Goal: Transaction & Acquisition: Purchase product/service

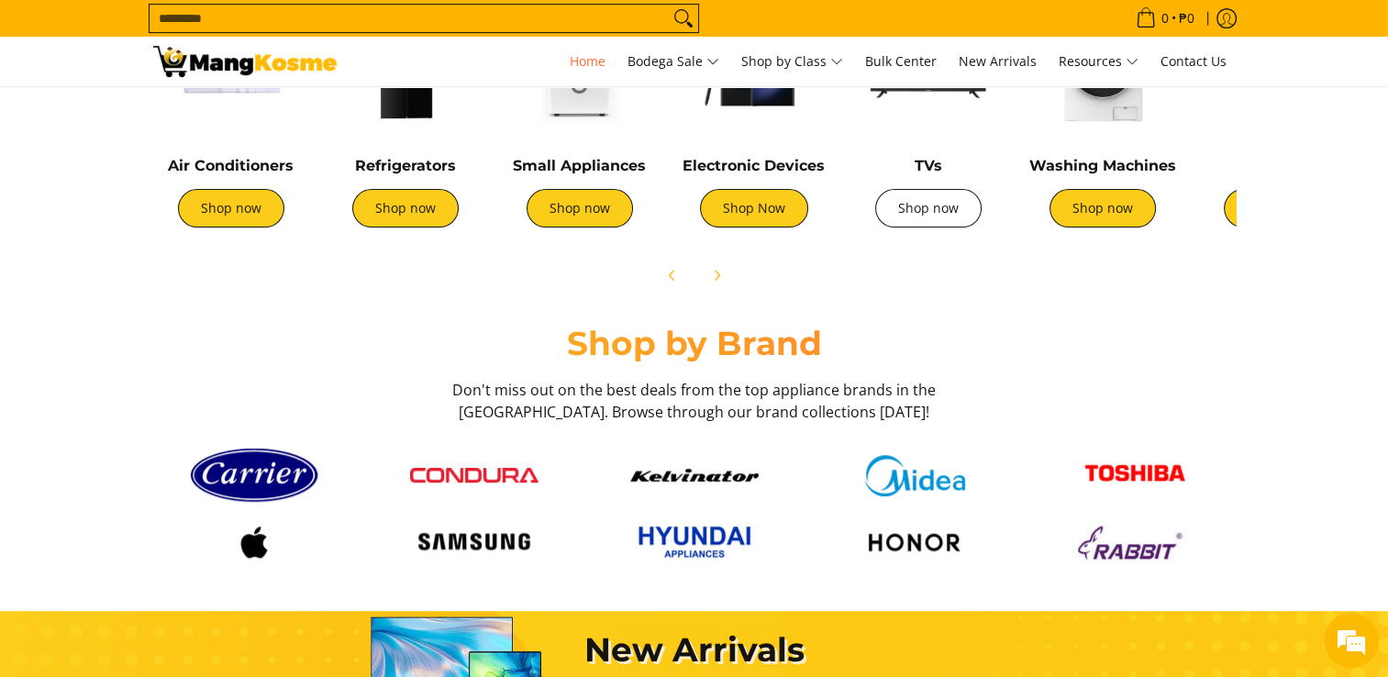
scroll to position [0, 729]
click at [715, 277] on icon "Next" at bounding box center [716, 276] width 5 height 10
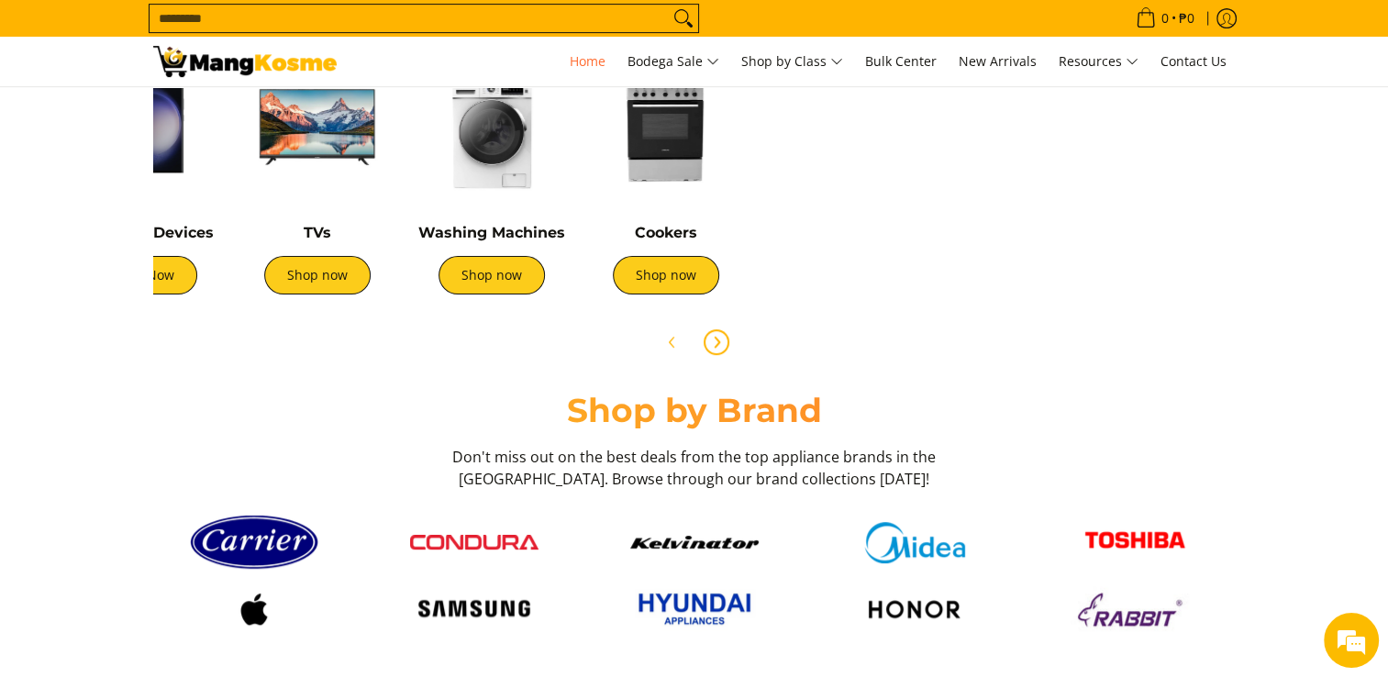
scroll to position [642, 0]
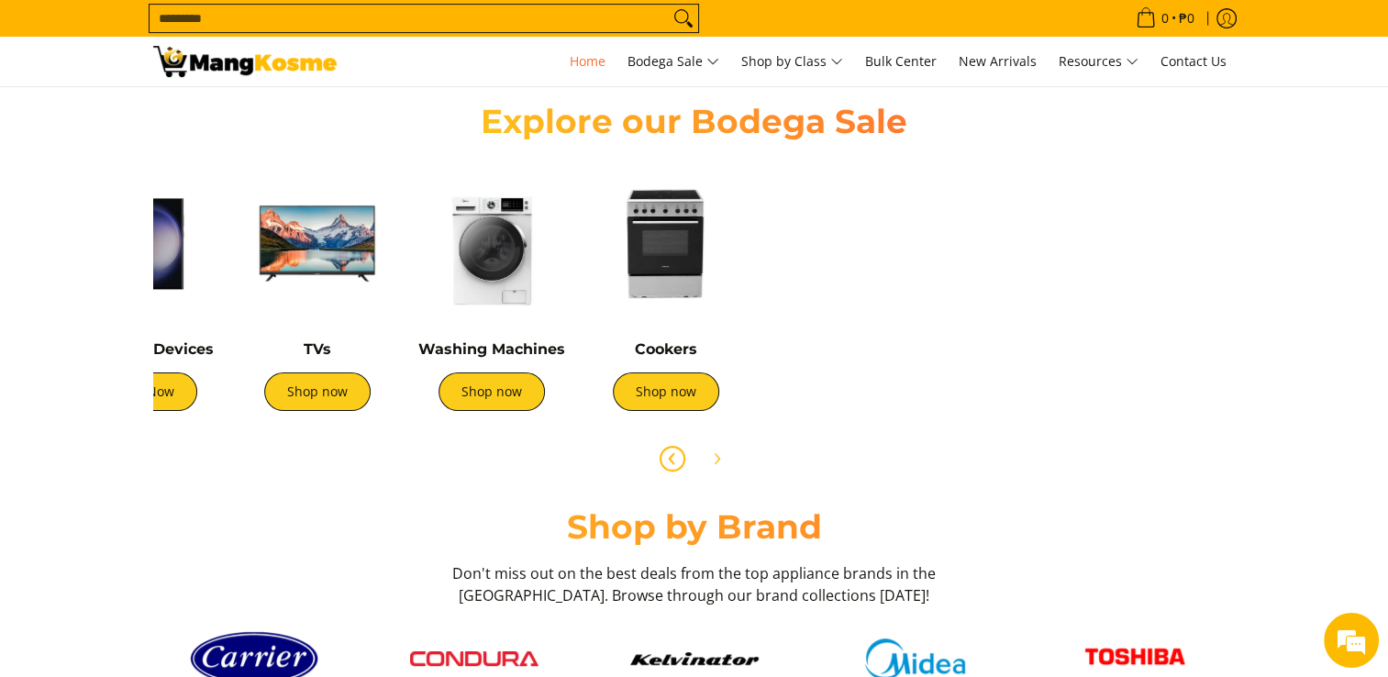
click at [671, 464] on icon "Previous" at bounding box center [672, 458] width 15 height 15
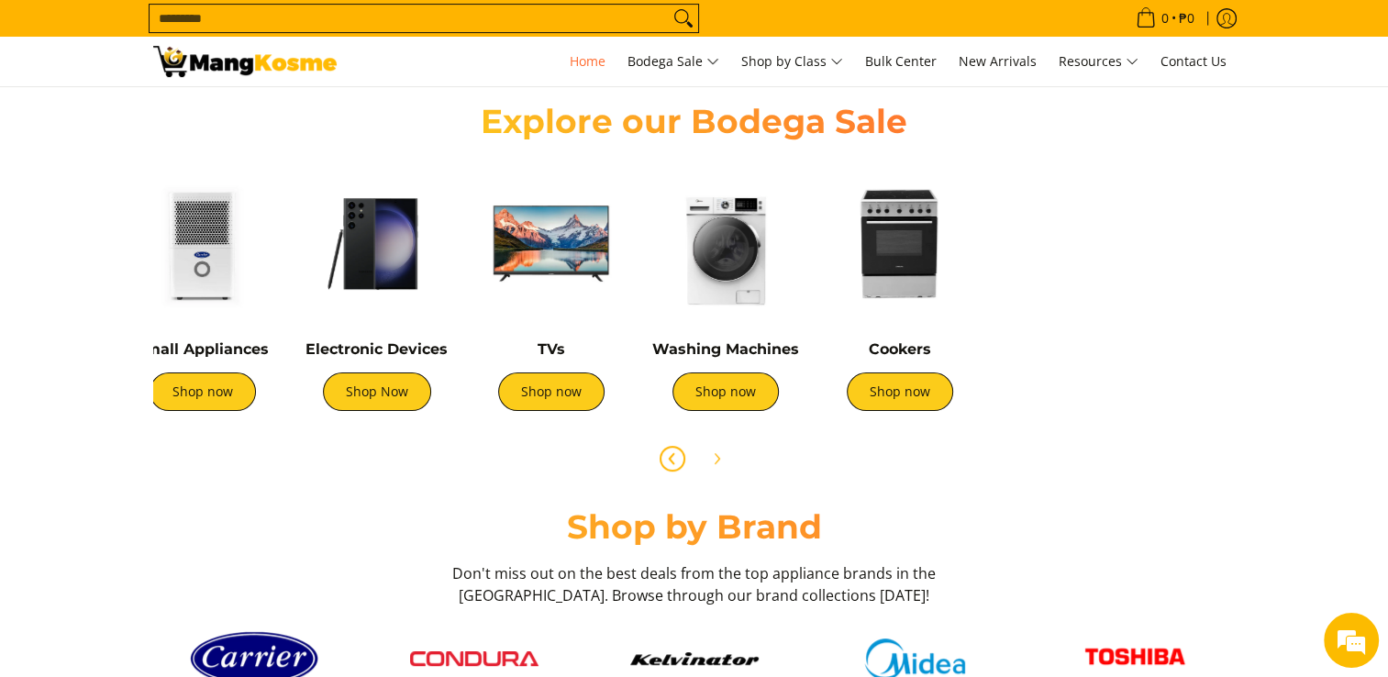
scroll to position [0, 0]
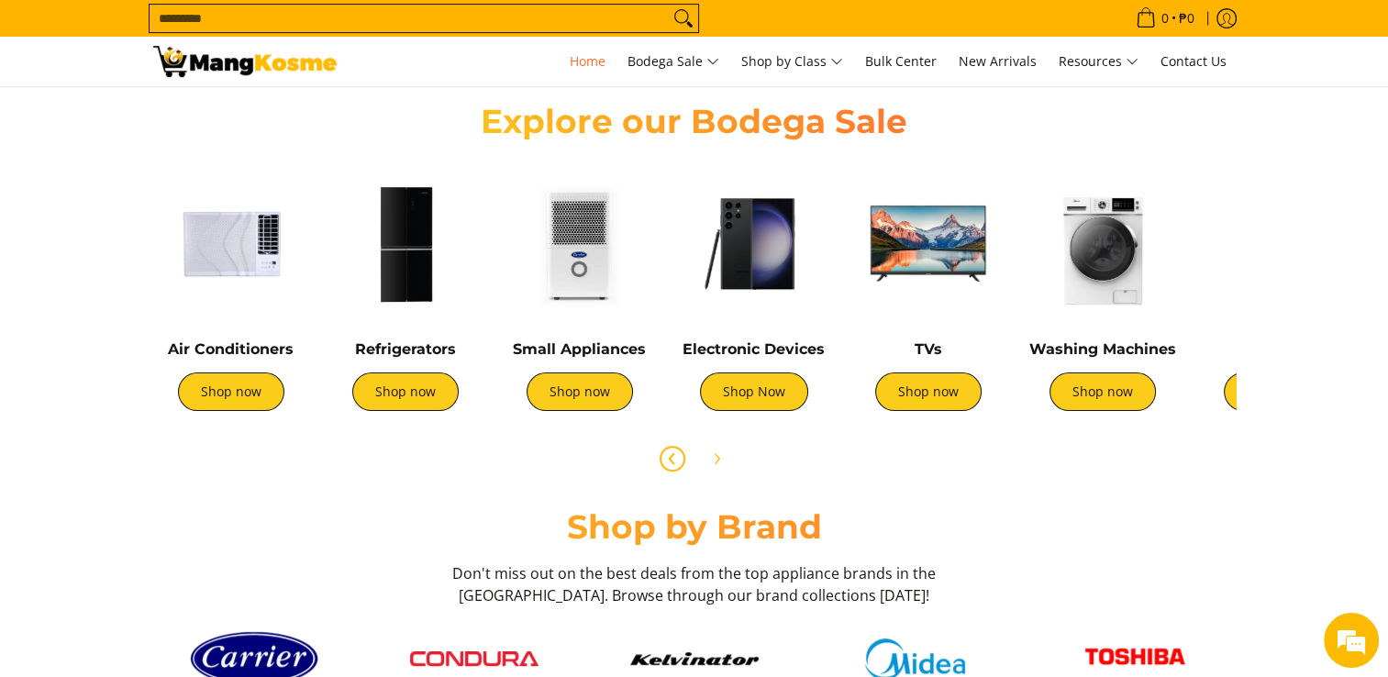
click at [723, 266] on img at bounding box center [754, 244] width 156 height 156
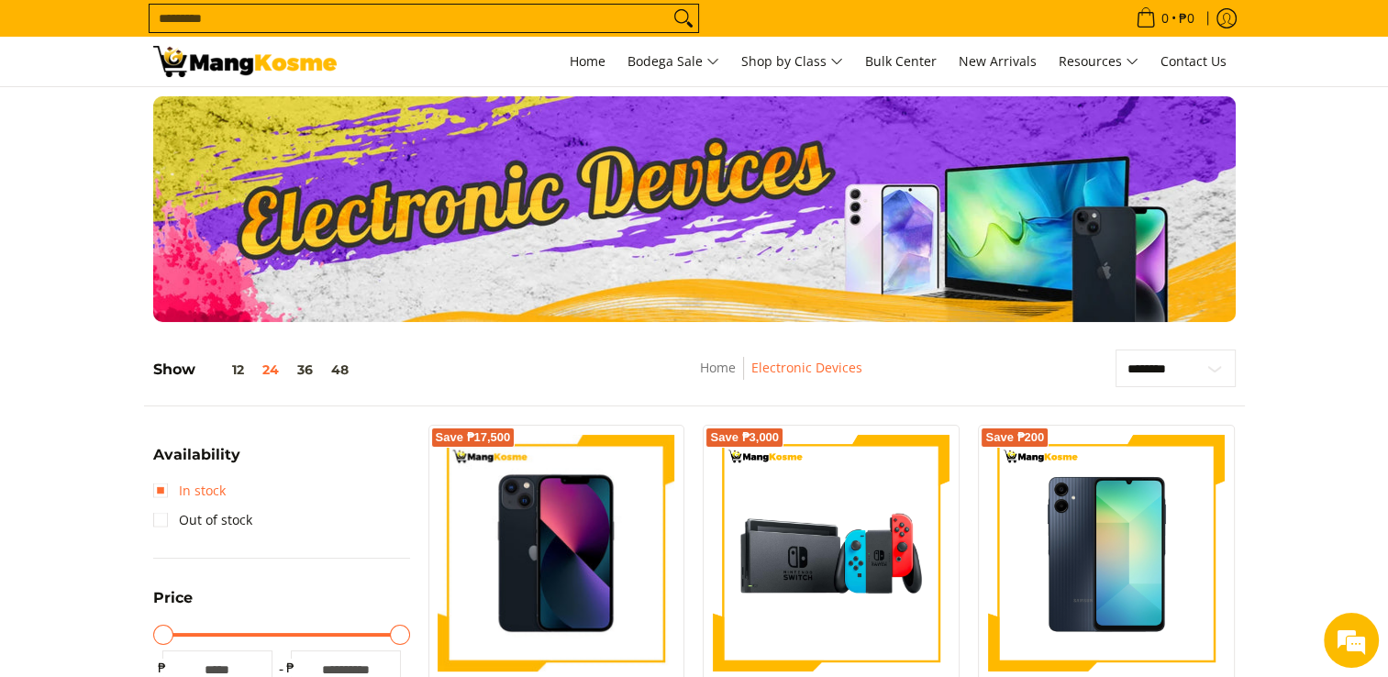
click at [216, 486] on link "In stock" at bounding box center [189, 490] width 72 height 29
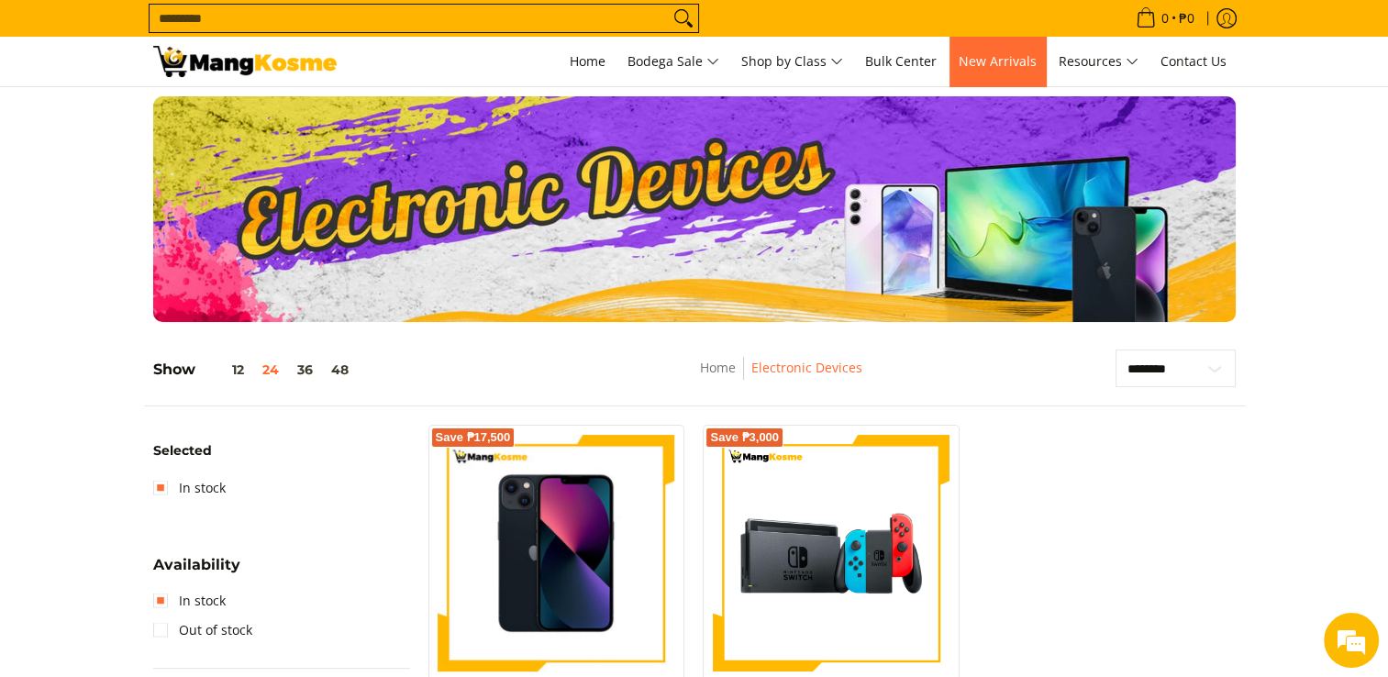
click at [1016, 61] on span "New Arrivals" at bounding box center [997, 60] width 78 height 17
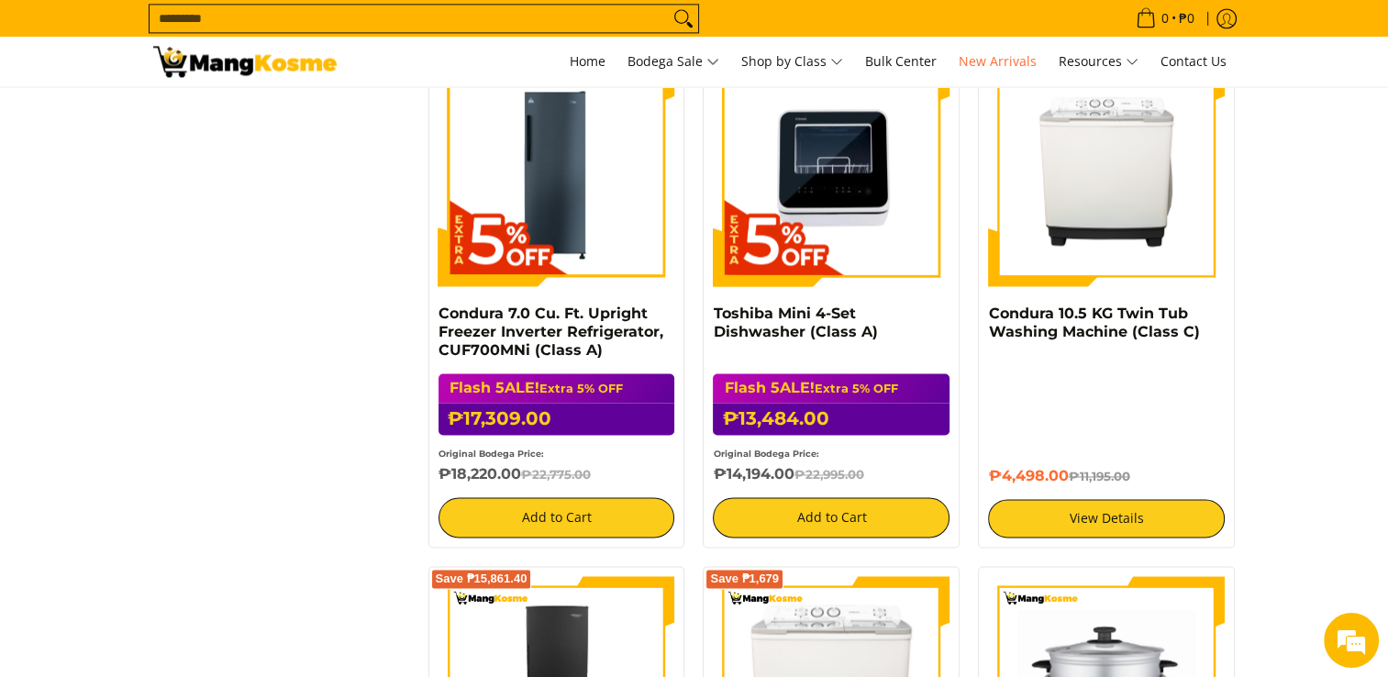
scroll to position [2660, 0]
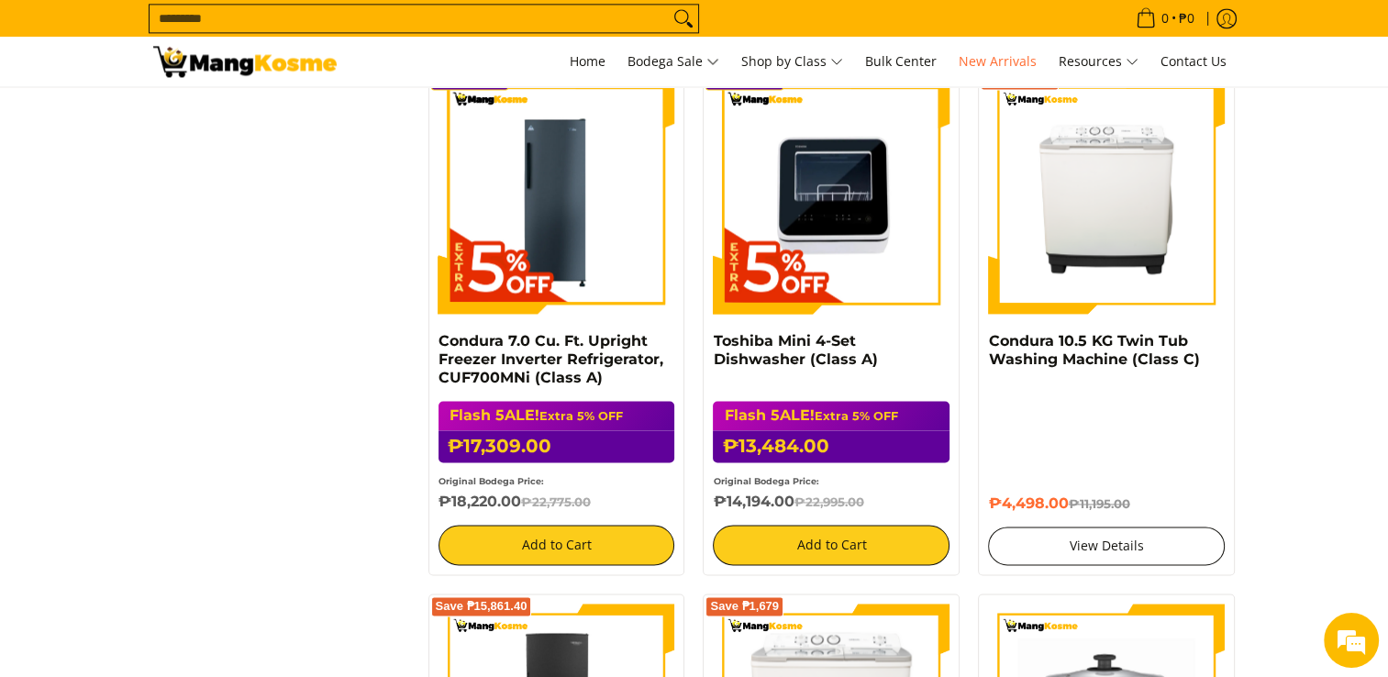
click at [1168, 552] on link "View Details" at bounding box center [1106, 545] width 237 height 39
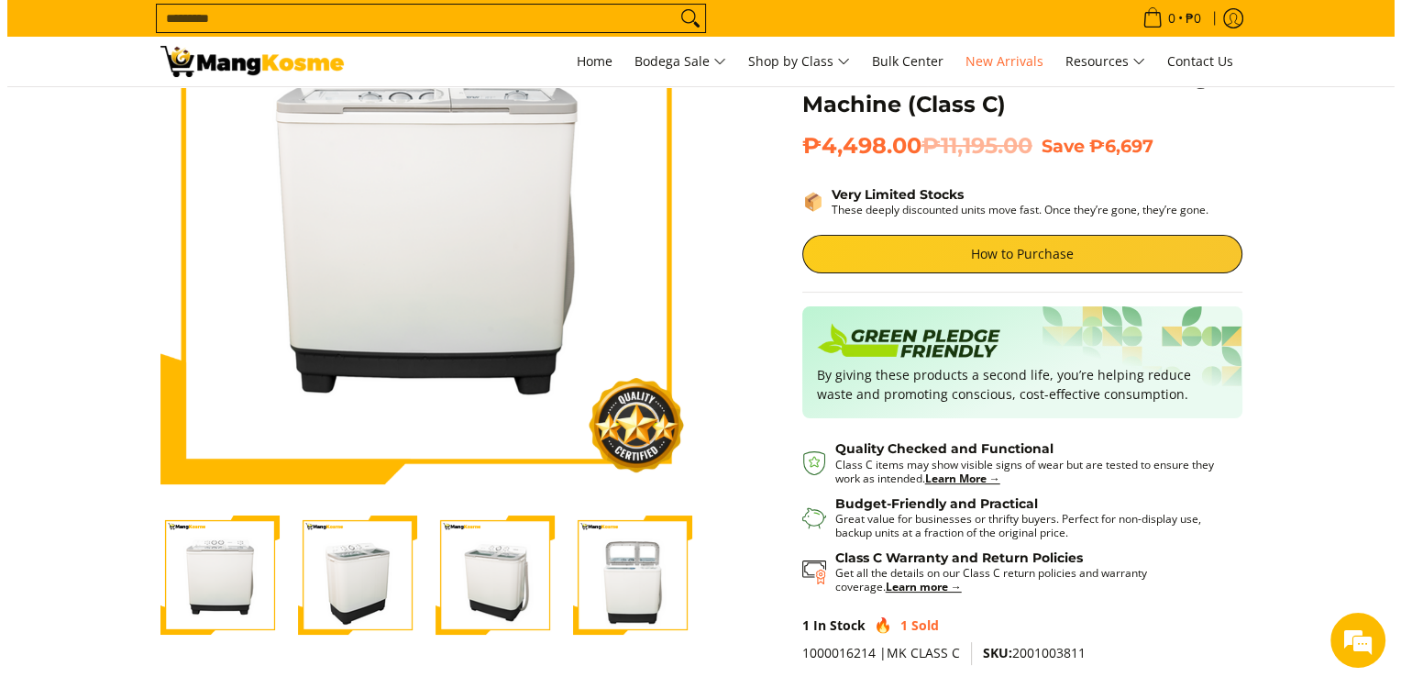
scroll to position [183, 0]
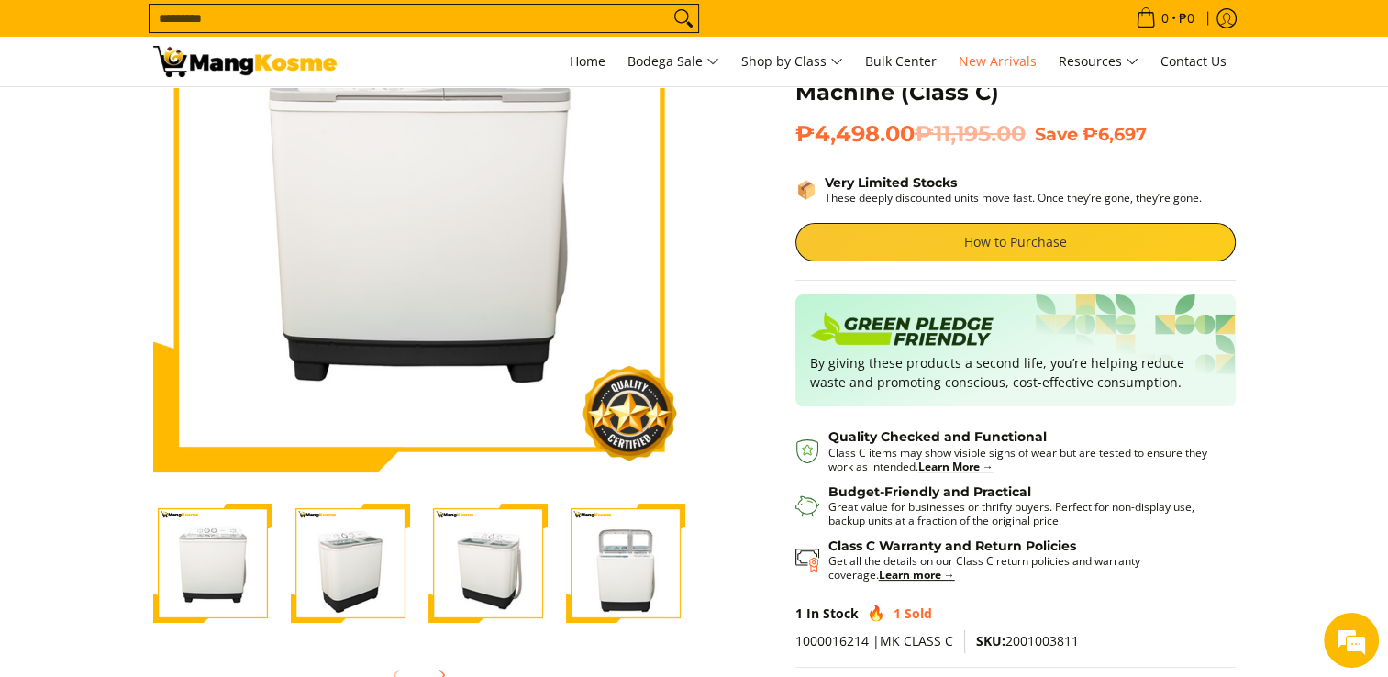
click at [1040, 229] on link "How to Purchase" at bounding box center [1015, 242] width 440 height 39
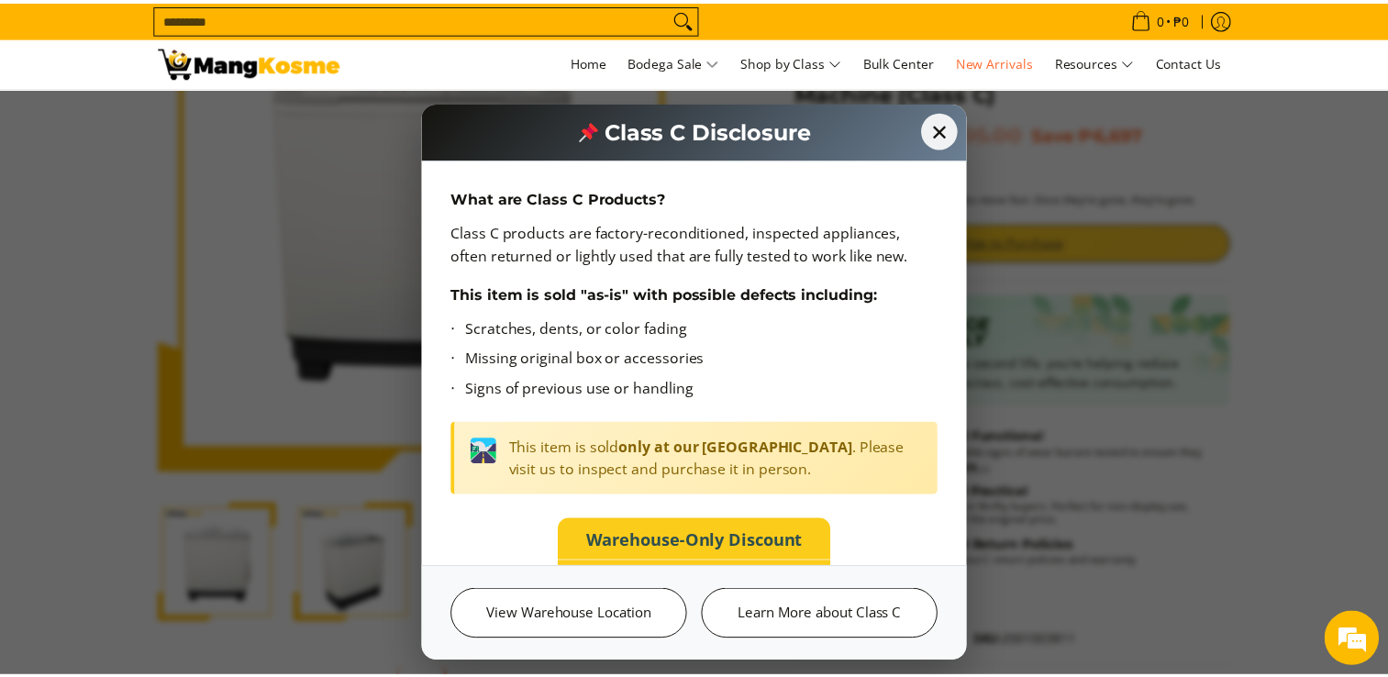
scroll to position [0, 0]
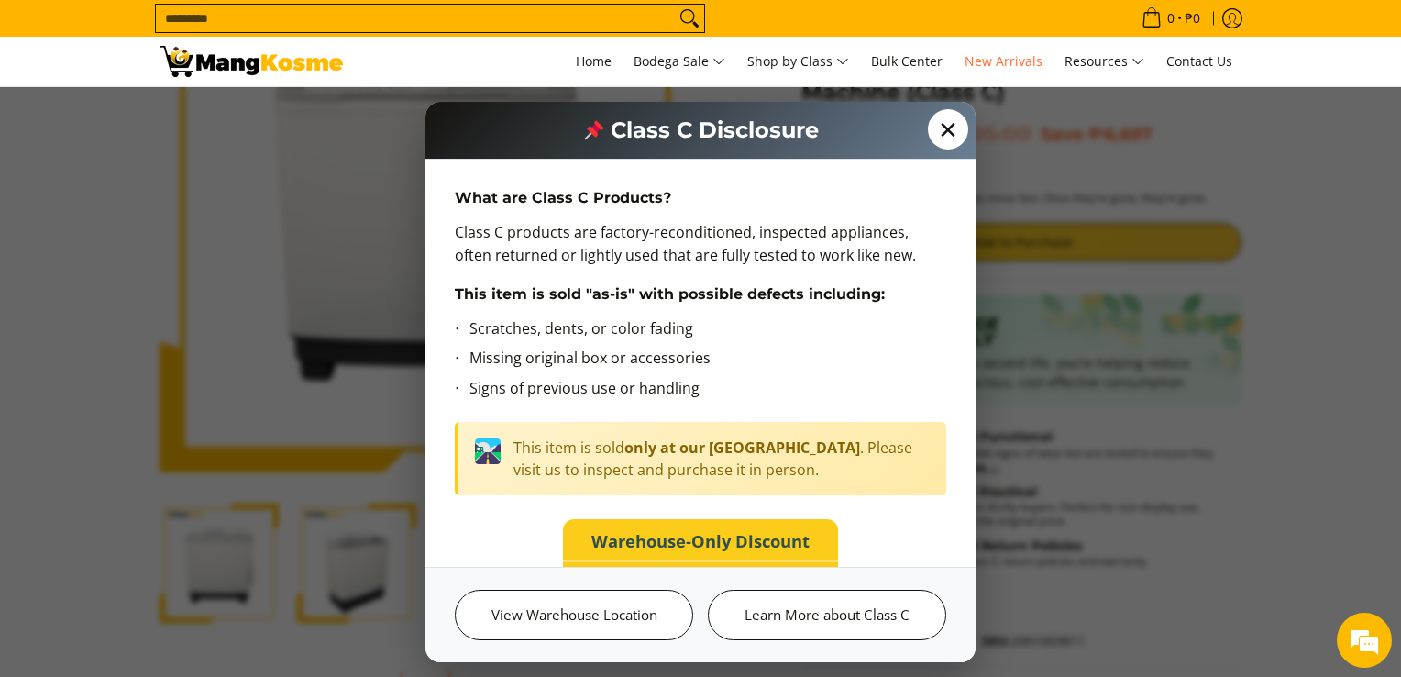
click at [943, 137] on span "✕" at bounding box center [948, 129] width 40 height 40
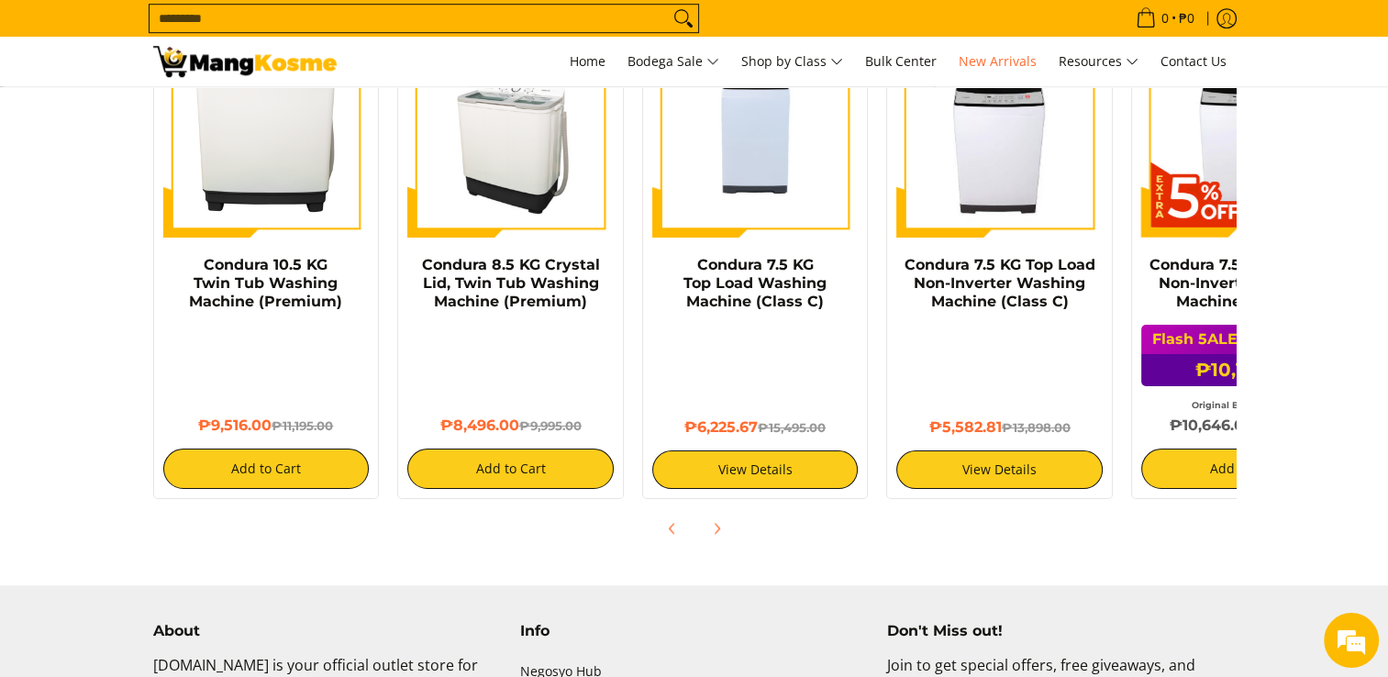
scroll to position [1284, 0]
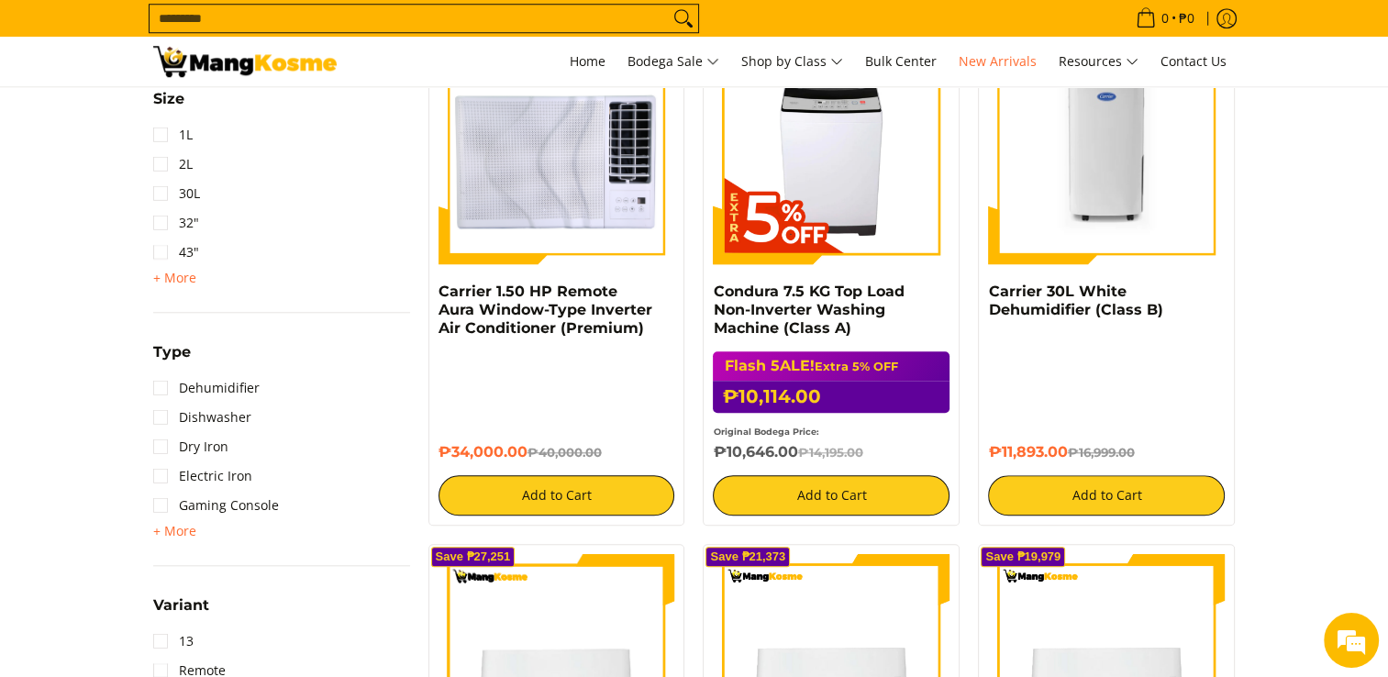
scroll to position [1651, 0]
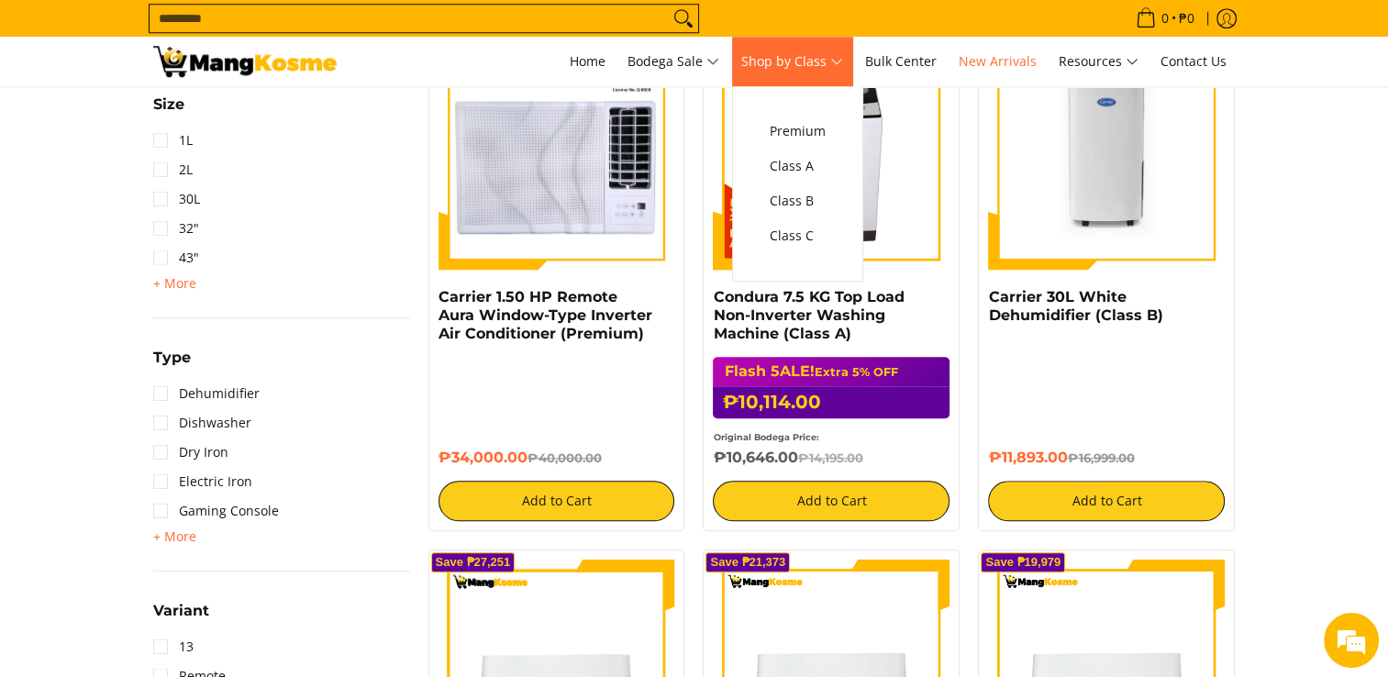
click at [760, 64] on span "Shop by Class" at bounding box center [792, 61] width 102 height 23
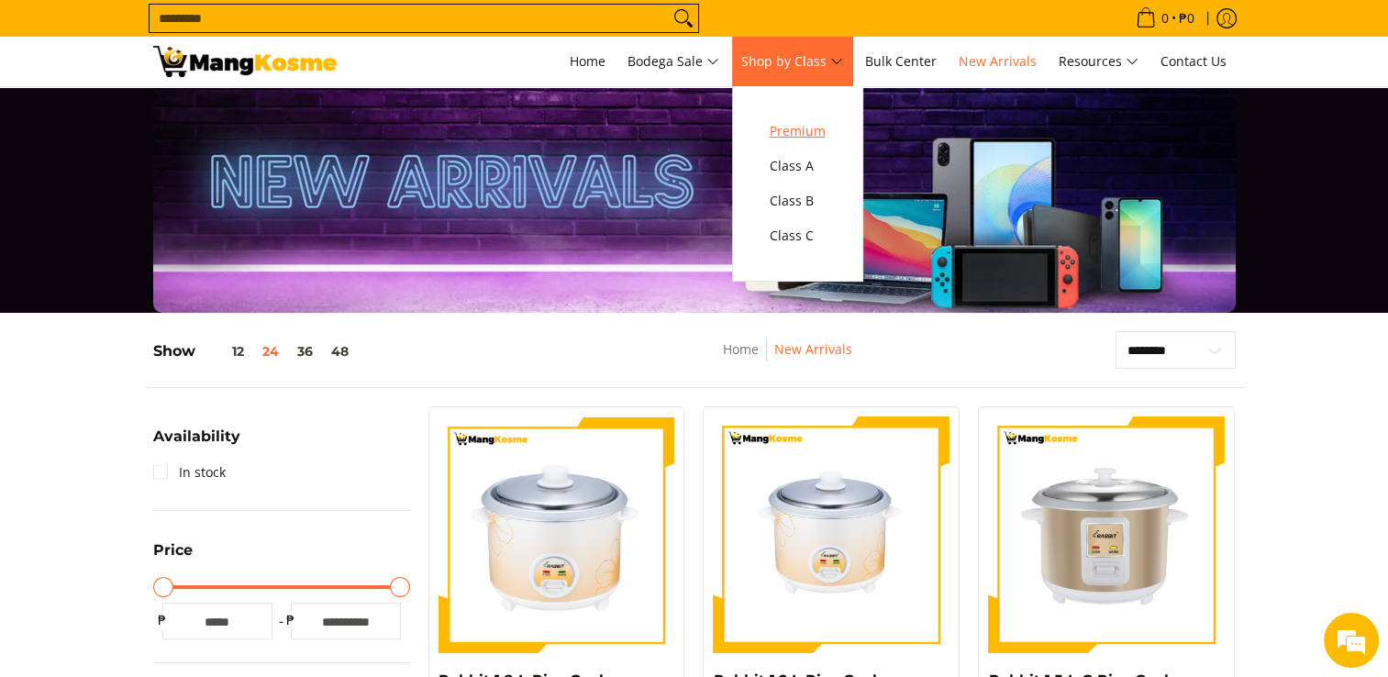
click at [799, 138] on span "Premium" at bounding box center [797, 131] width 56 height 23
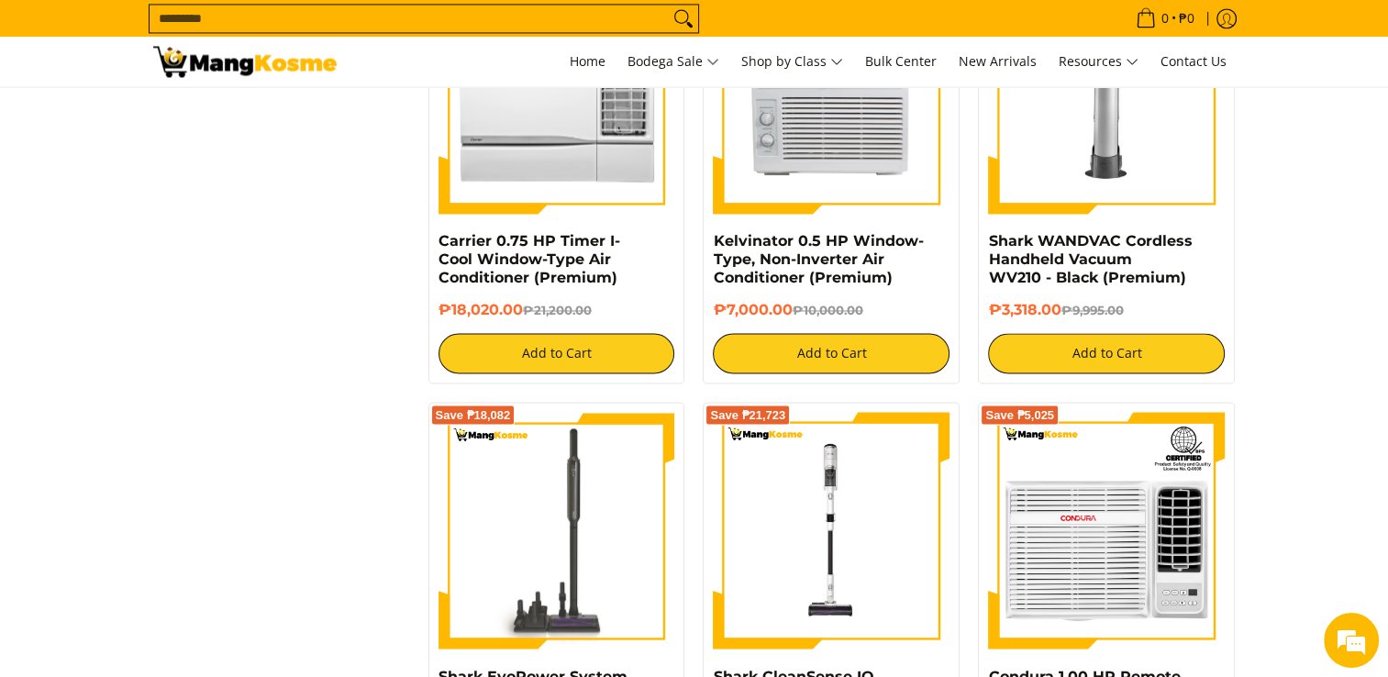
scroll to position [3026, 0]
